Goal: Task Accomplishment & Management: Use online tool/utility

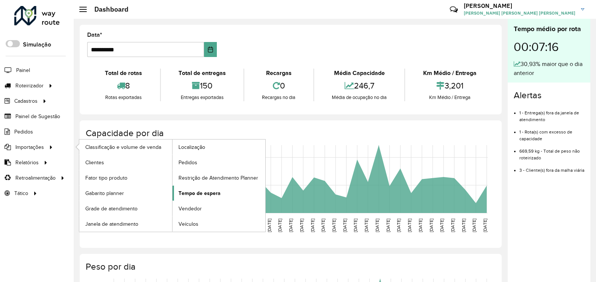
click at [209, 191] on span "Tempo de espera" at bounding box center [199, 194] width 42 height 8
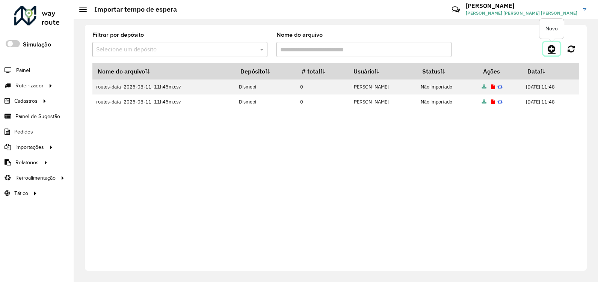
click at [554, 49] on icon at bounding box center [552, 48] width 8 height 9
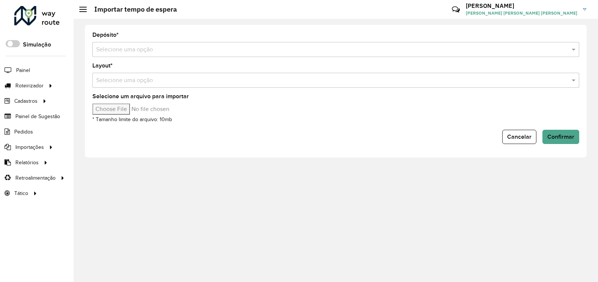
click at [132, 108] on input "Selecione um arquivo para importar" at bounding box center [156, 109] width 128 height 11
click at [118, 111] on input "Selecione um arquivo para importar" at bounding box center [156, 109] width 128 height 11
type input "**********"
click at [569, 138] on span "Confirmar" at bounding box center [560, 137] width 27 height 6
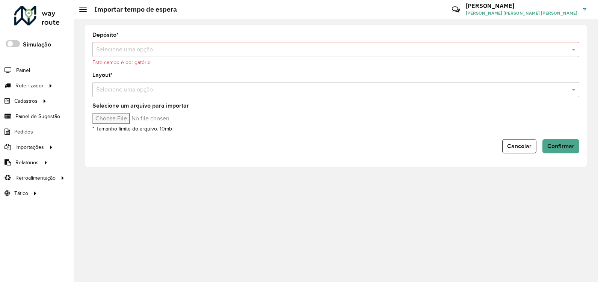
click at [313, 55] on div "Selecione uma opção" at bounding box center [335, 49] width 487 height 15
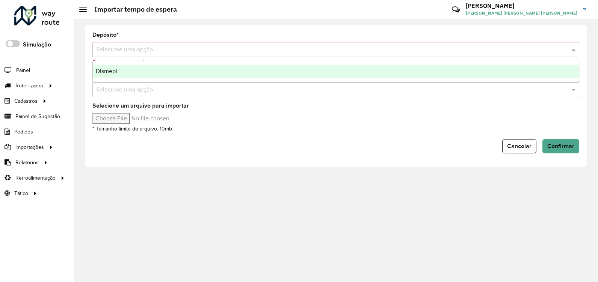
click at [373, 74] on div "Dismepi" at bounding box center [336, 71] width 486 height 13
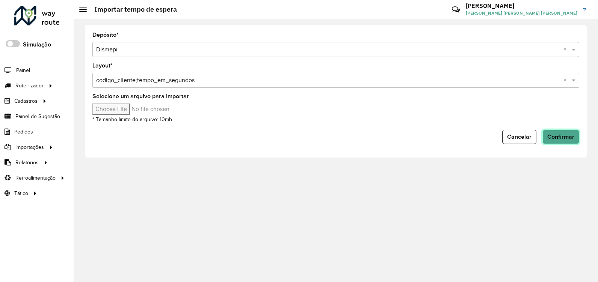
click at [550, 137] on span "Confirmar" at bounding box center [560, 137] width 27 height 6
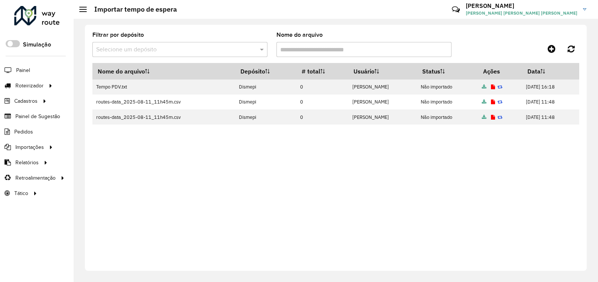
click at [582, 7] on link "[PERSON_NAME] [PERSON_NAME] [PERSON_NAME]" at bounding box center [529, 10] width 126 height 20
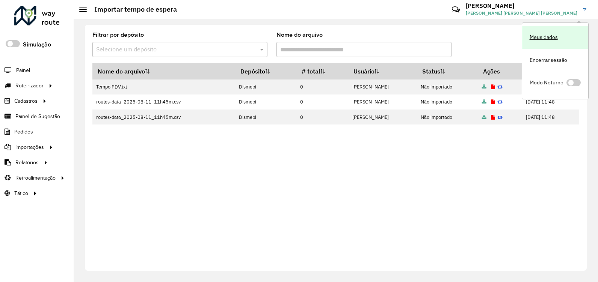
click at [556, 40] on link "Meus dados" at bounding box center [555, 37] width 66 height 23
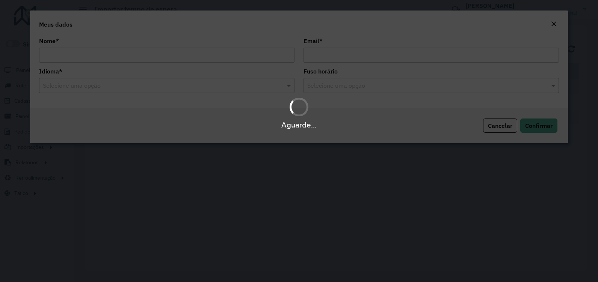
type input "**********"
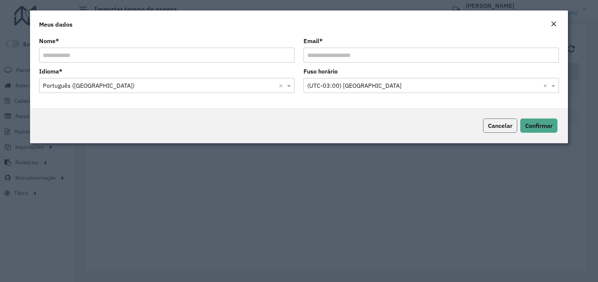
click at [498, 127] on span "Cancelar" at bounding box center [500, 126] width 24 height 8
